Goal: Task Accomplishment & Management: Use online tool/utility

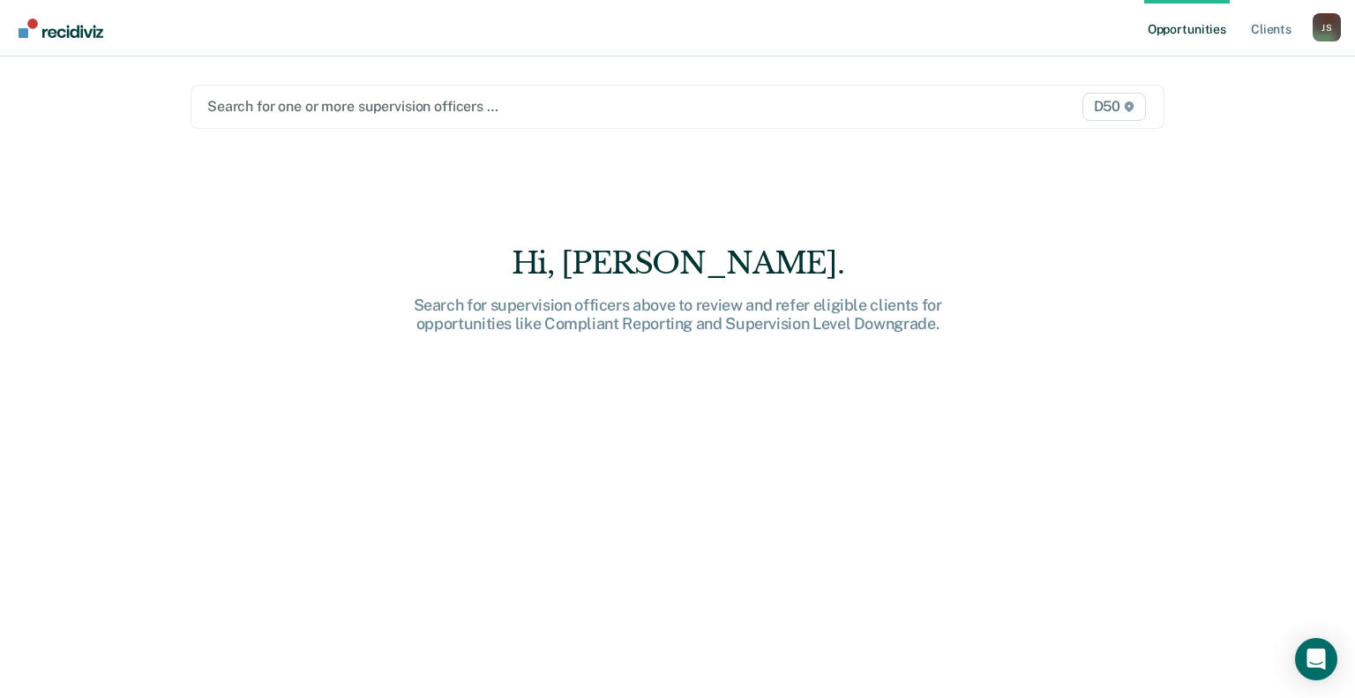
click at [296, 112] on div at bounding box center [535, 106] width 657 height 20
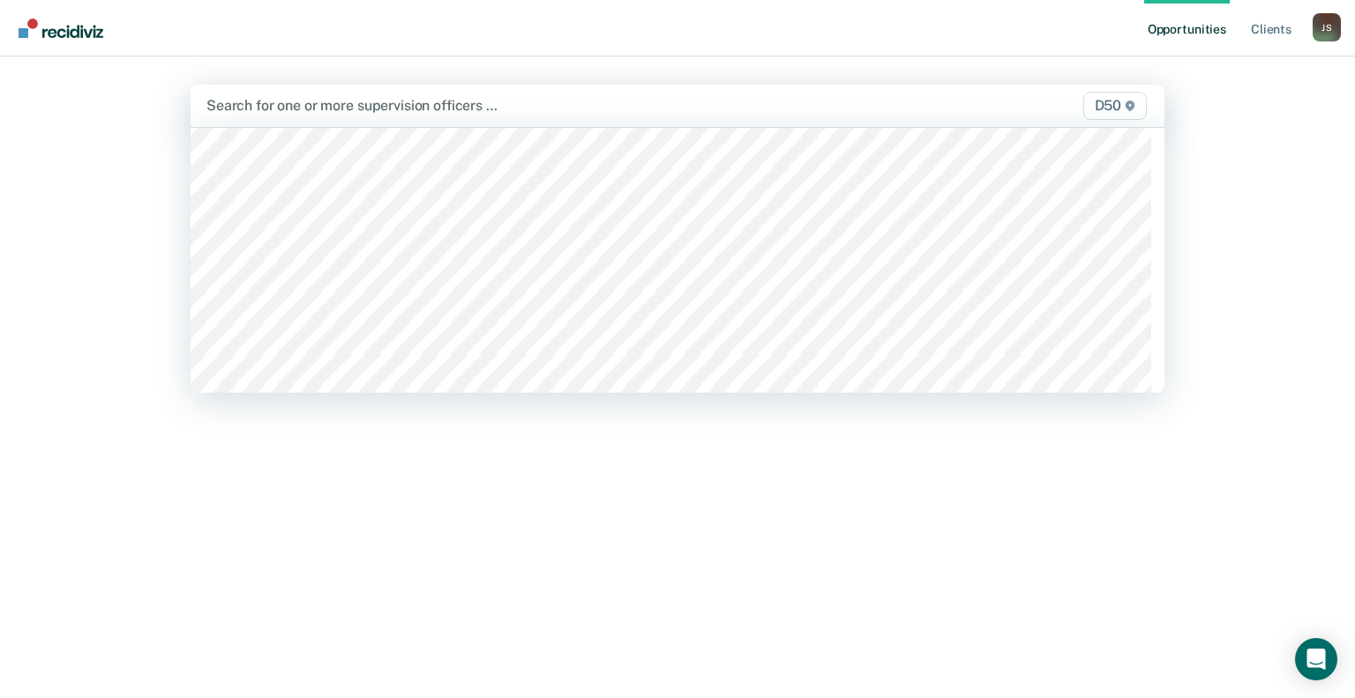
scroll to position [882, 0]
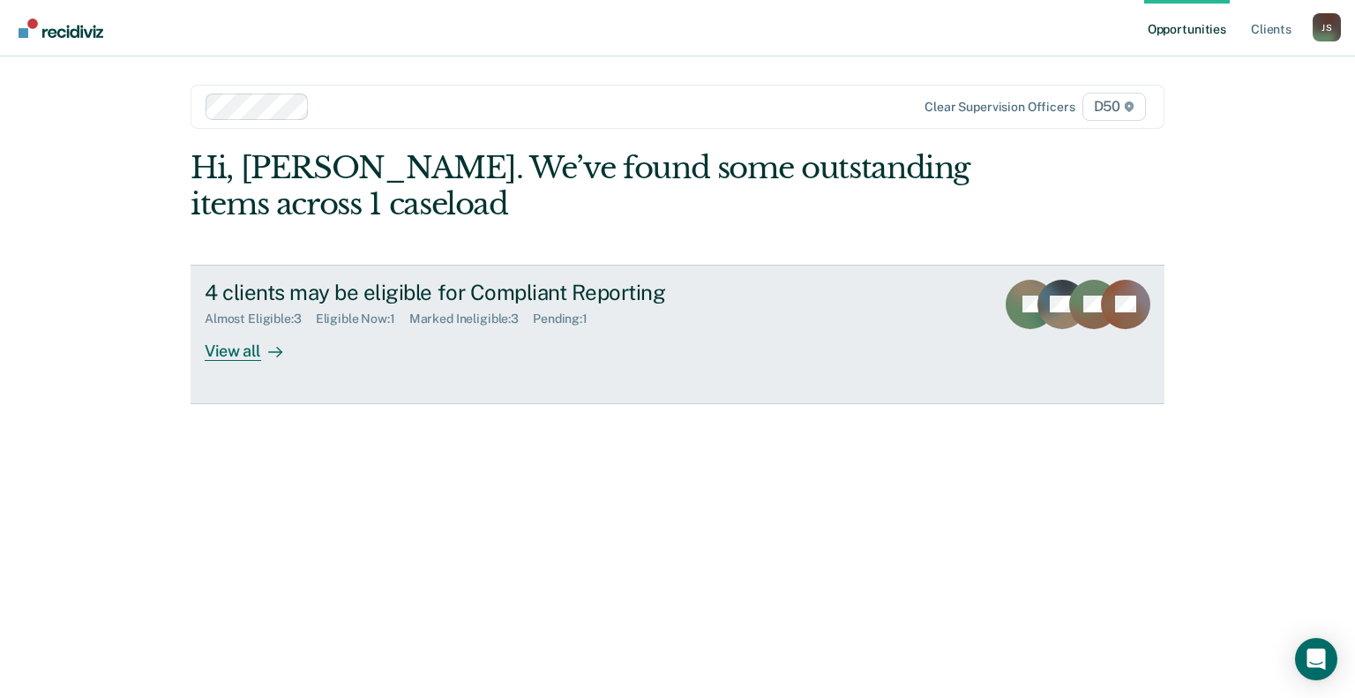
click at [256, 353] on div "View all" at bounding box center [254, 343] width 99 height 34
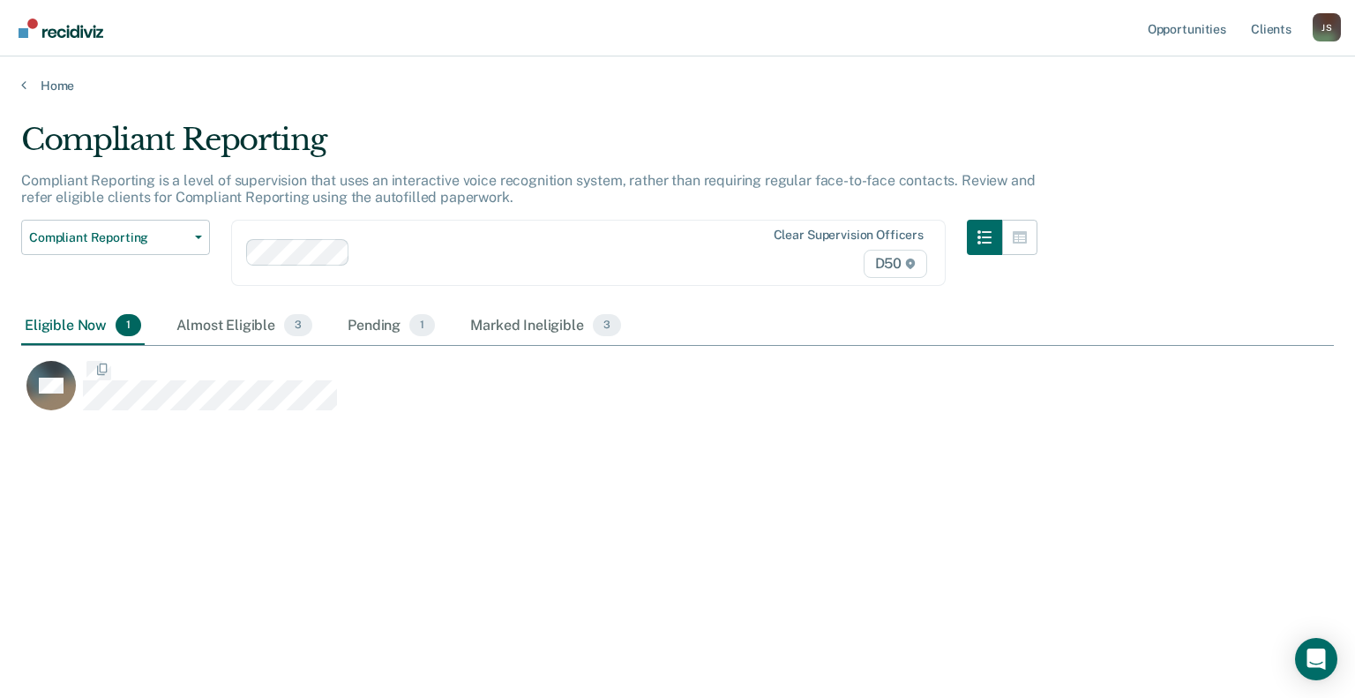
scroll to position [430, 1298]
click at [357, 327] on div "Pending 1" at bounding box center [391, 326] width 94 height 39
